Goal: Transaction & Acquisition: Purchase product/service

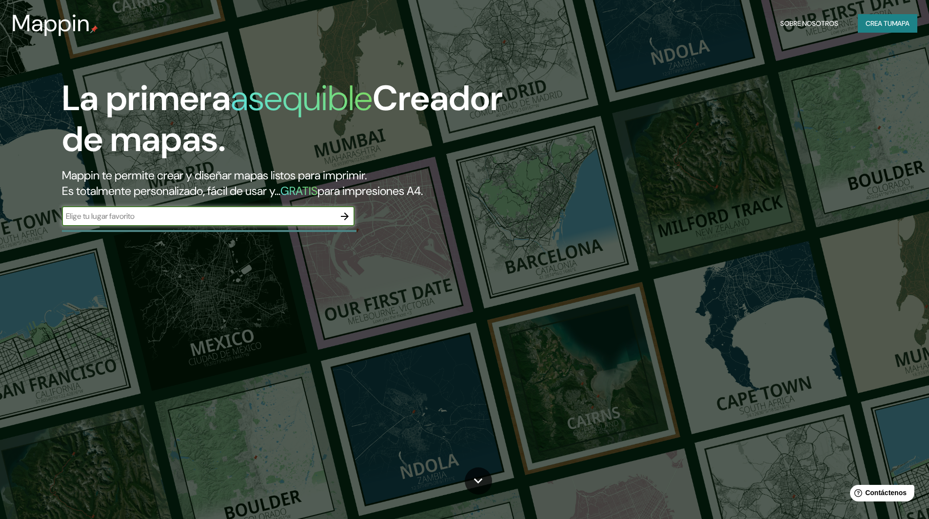
click at [886, 29] on font "Crea tu" at bounding box center [879, 23] width 26 height 13
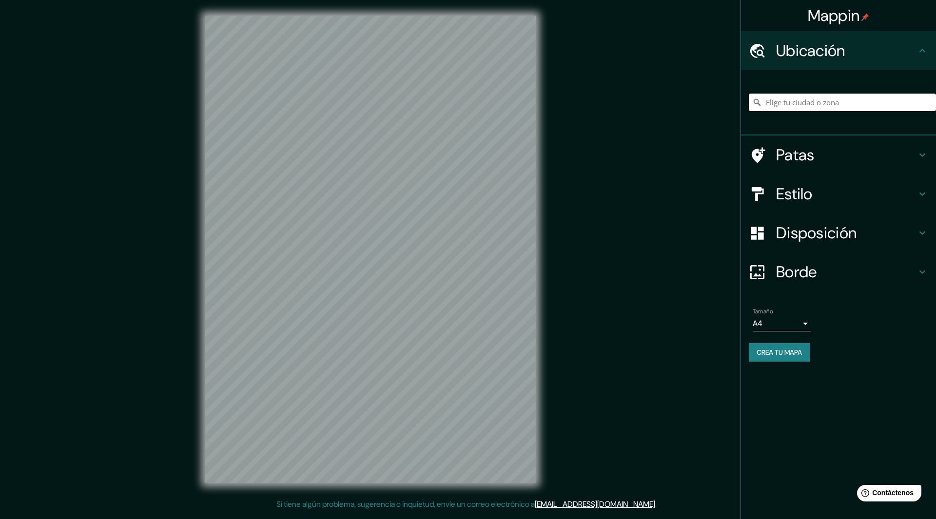
click at [832, 103] on input "Elige tu ciudad o zona" at bounding box center [842, 103] width 187 height 18
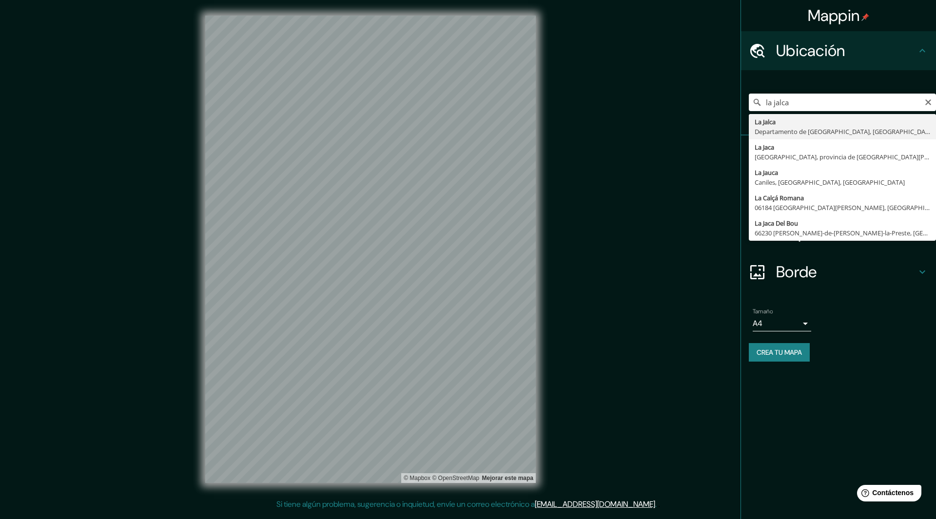
type input "La Jalca, [GEOGRAPHIC_DATA], [GEOGRAPHIC_DATA]"
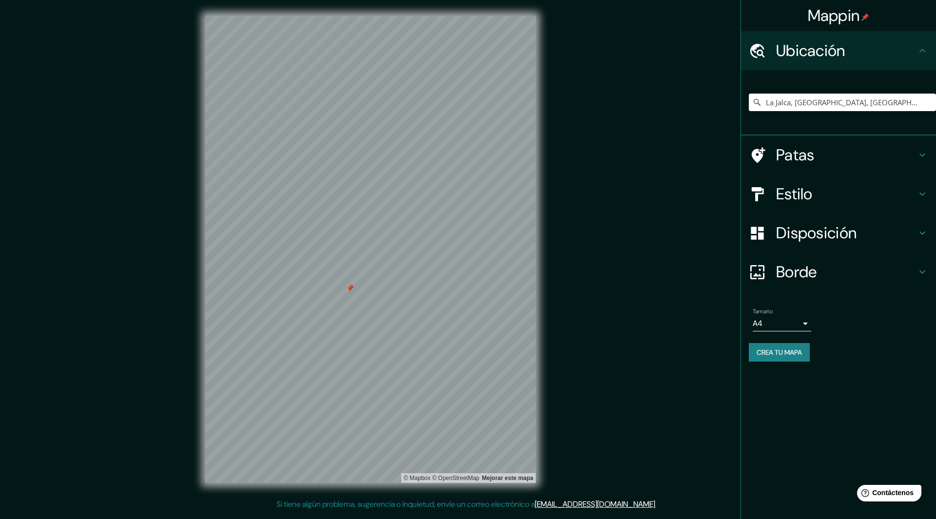
click at [349, 290] on div at bounding box center [350, 288] width 8 height 8
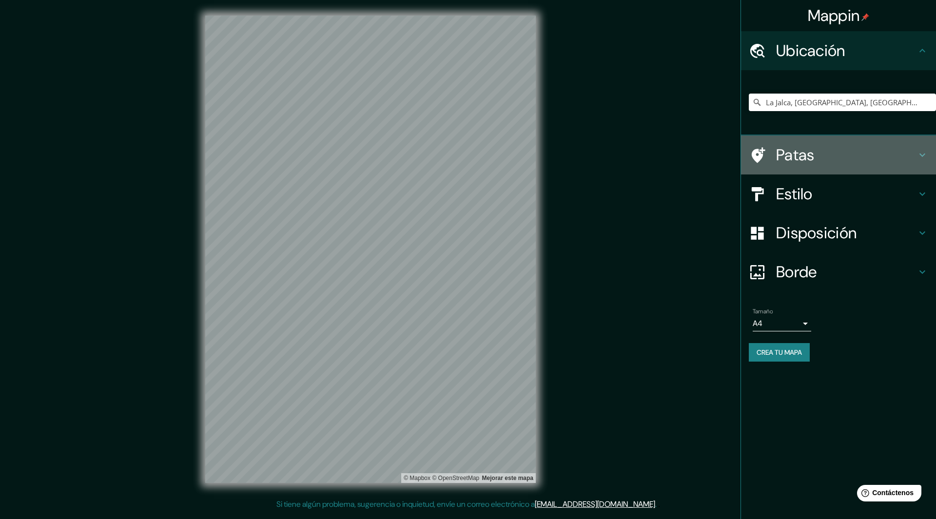
click at [823, 155] on h4 "Patas" at bounding box center [846, 155] width 140 height 20
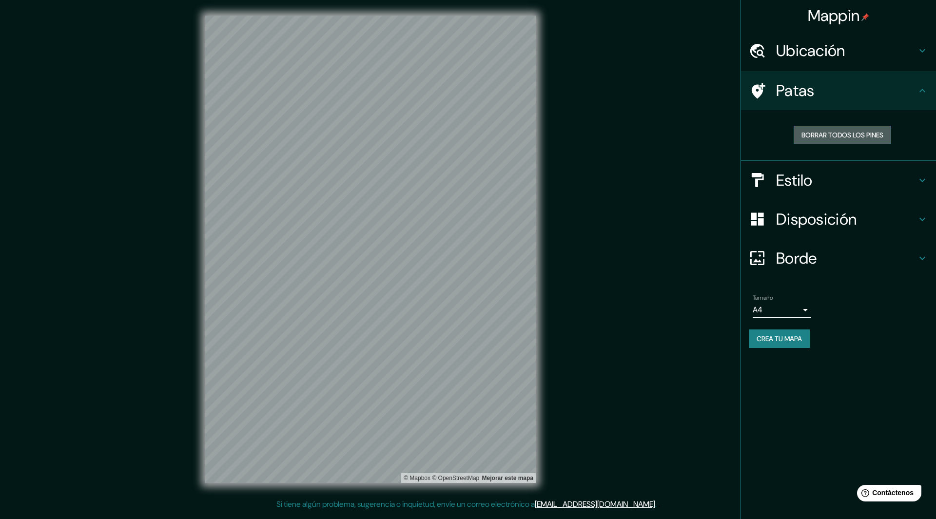
click at [848, 135] on font "Borrar todos los pines" at bounding box center [843, 135] width 82 height 9
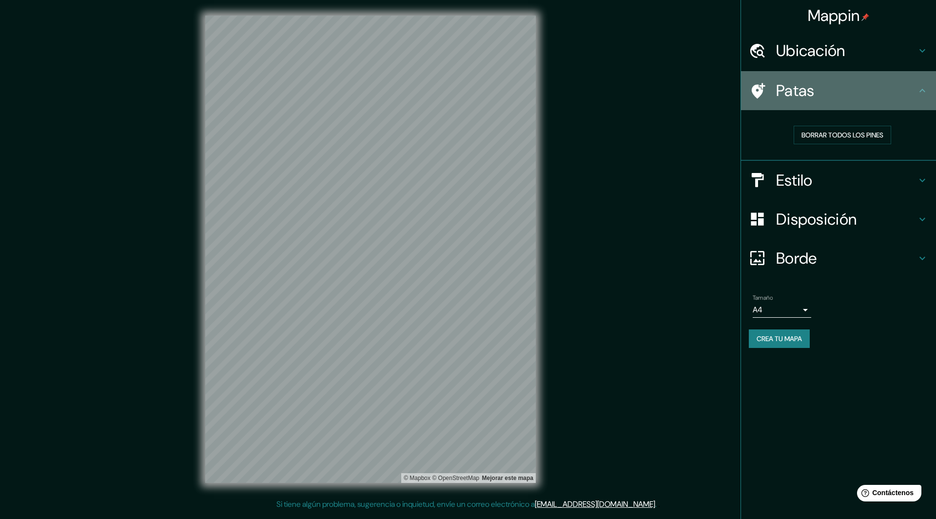
drag, startPoint x: 872, startPoint y: 104, endPoint x: 918, endPoint y: 113, distance: 47.2
click at [918, 113] on ul "Ubicación La Jalca, [GEOGRAPHIC_DATA], [GEOGRAPHIC_DATA] Patas Borrar todos los…" at bounding box center [838, 195] width 195 height 329
click at [925, 94] on icon at bounding box center [923, 91] width 12 height 12
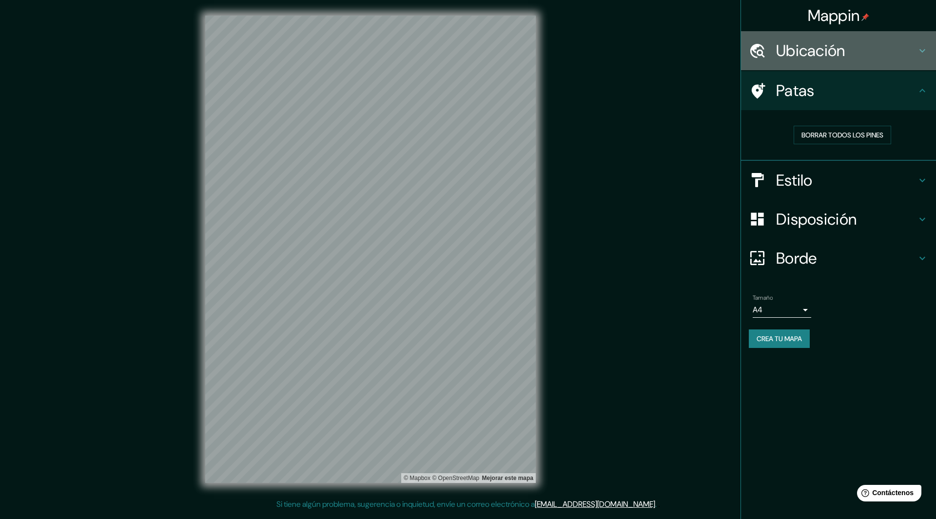
click at [878, 56] on h4 "Ubicación" at bounding box center [846, 51] width 140 height 20
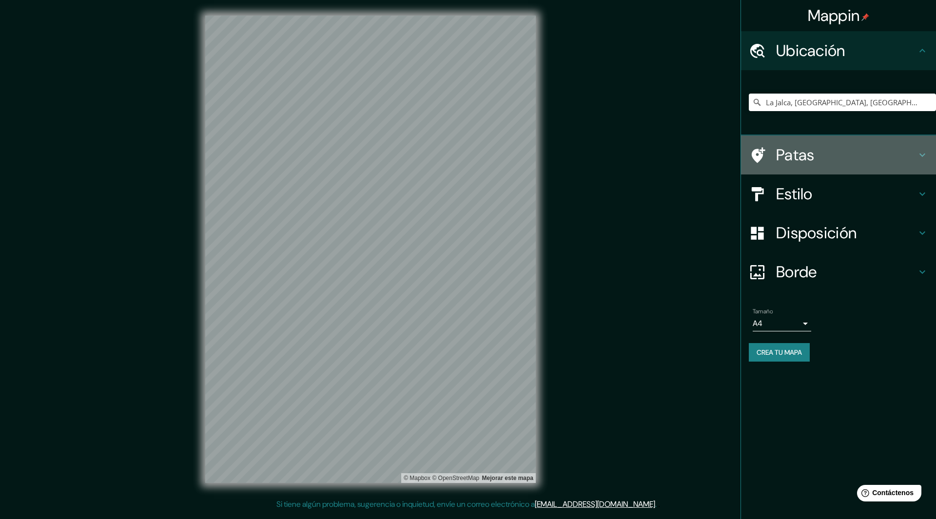
click at [875, 158] on h4 "Patas" at bounding box center [846, 155] width 140 height 20
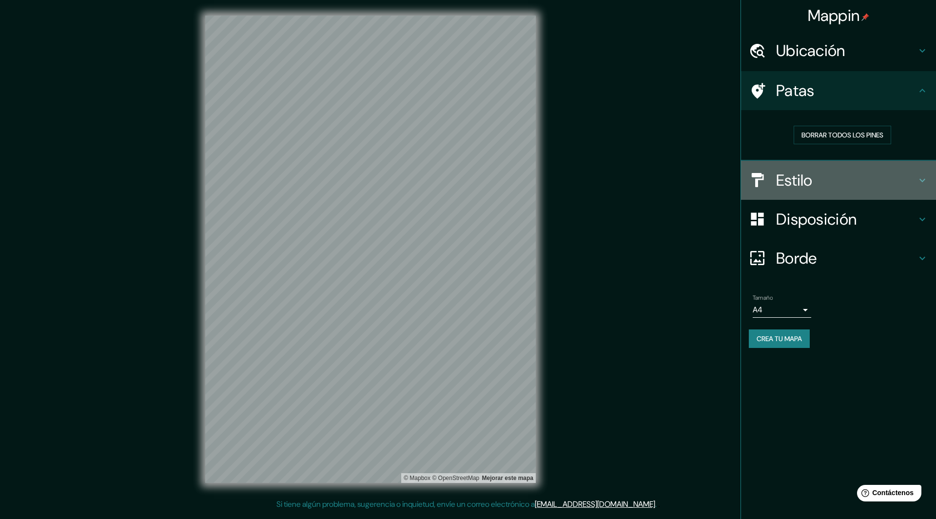
click at [852, 186] on h4 "Estilo" at bounding box center [846, 181] width 140 height 20
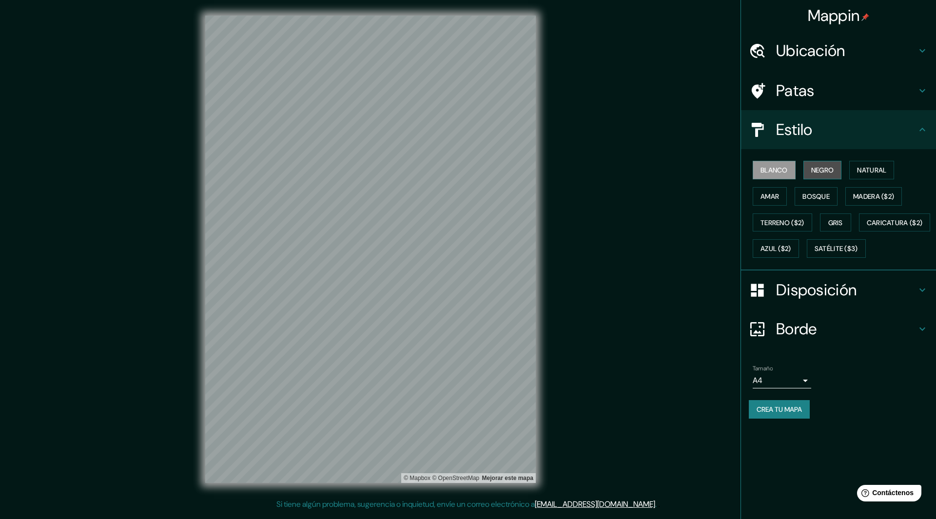
click at [820, 173] on font "Negro" at bounding box center [823, 170] width 23 height 9
click at [773, 172] on font "Blanco" at bounding box center [774, 170] width 27 height 9
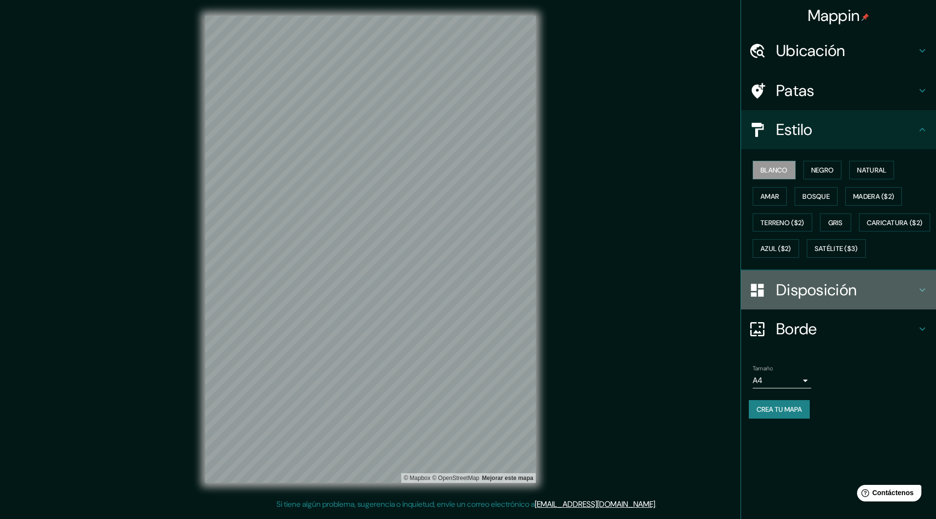
click at [920, 296] on icon at bounding box center [923, 290] width 12 height 12
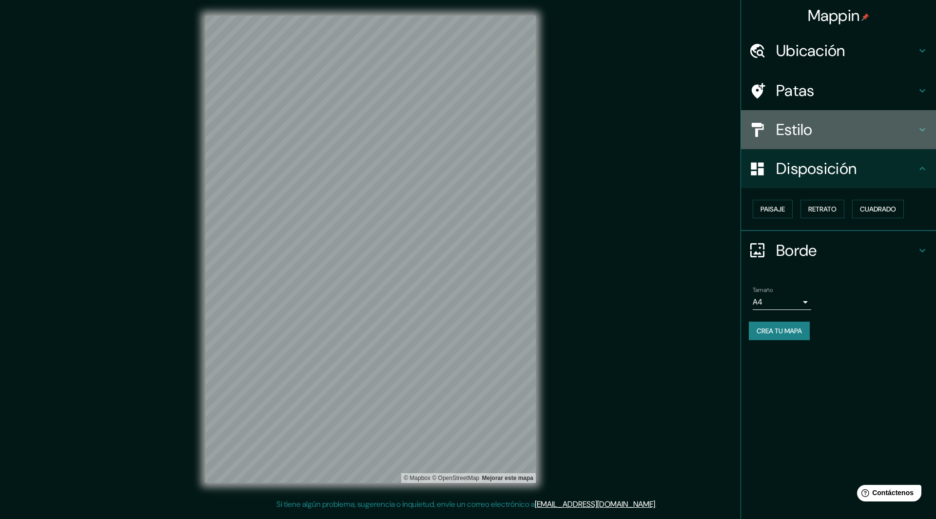
click at [922, 132] on icon at bounding box center [923, 130] width 12 height 12
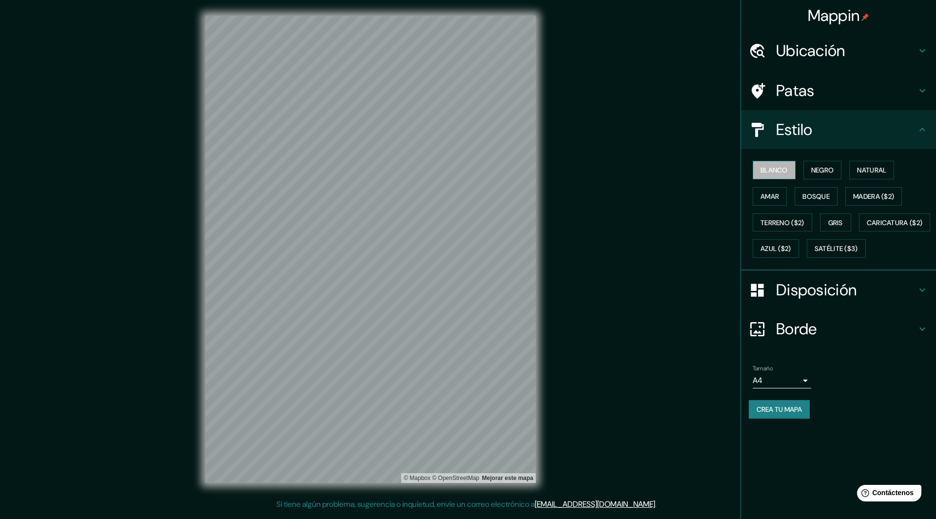
click at [768, 163] on button "Blanco" at bounding box center [774, 170] width 43 height 19
click at [862, 382] on ul "Ubicación La Jalca, [GEOGRAPHIC_DATA], [GEOGRAPHIC_DATA] Patas Estilo Blanco Ne…" at bounding box center [838, 230] width 195 height 399
click at [413, 350] on div at bounding box center [414, 349] width 8 height 8
click at [413, 342] on div at bounding box center [414, 345] width 8 height 8
click at [414, 343] on div at bounding box center [414, 345] width 8 height 8
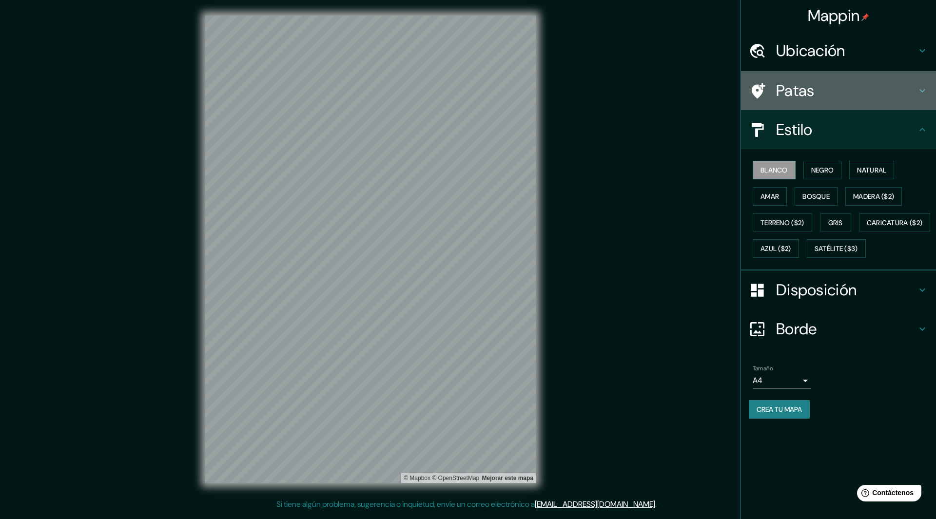
click at [779, 90] on font "Patas" at bounding box center [795, 90] width 39 height 20
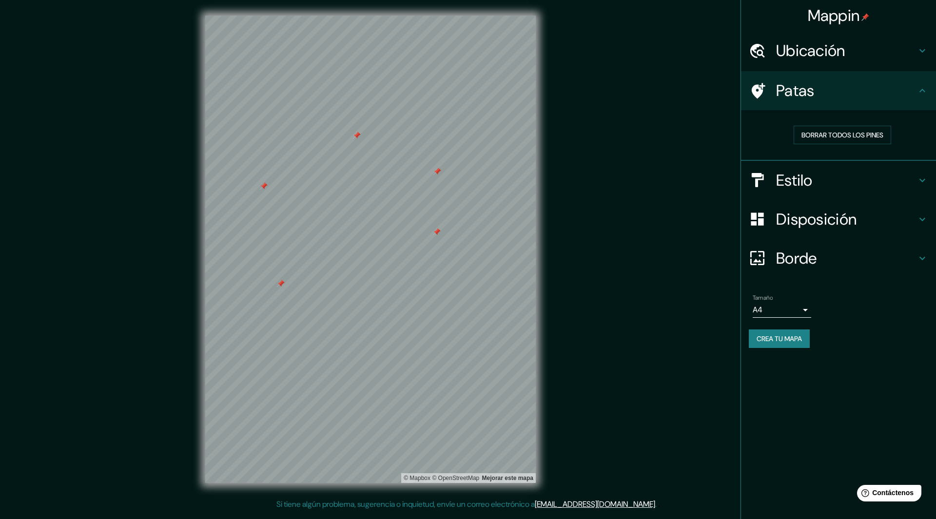
click at [357, 135] on div at bounding box center [357, 136] width 8 height 8
click at [833, 124] on div "Borrar todos los pines" at bounding box center [842, 135] width 187 height 34
click at [831, 135] on font "Borrar todos los pines" at bounding box center [843, 135] width 82 height 9
click at [655, 267] on div "Mappin Ubicación [GEOGRAPHIC_DATA], [GEOGRAPHIC_DATA], [GEOGRAPHIC_DATA] Patas …" at bounding box center [468, 257] width 936 height 515
